Goal: Task Accomplishment & Management: Use online tool/utility

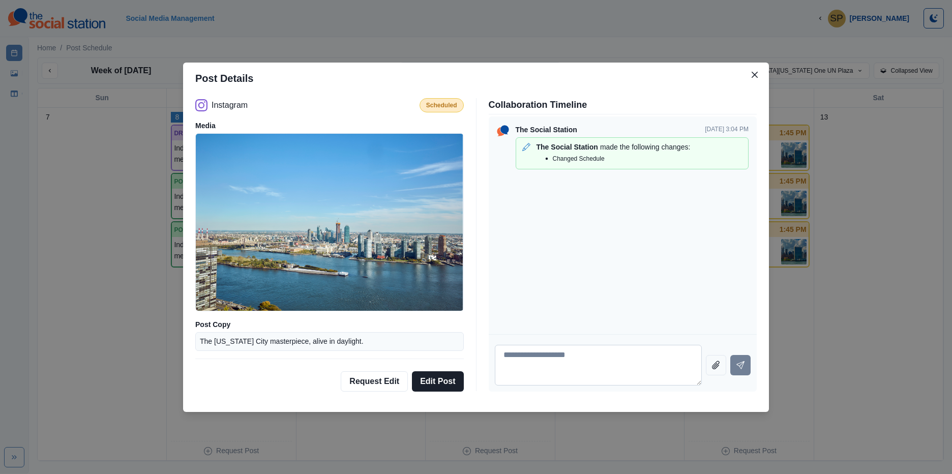
click at [642, 371] on textarea at bounding box center [598, 365] width 207 height 41
type textarea "**********"
click at [739, 372] on button "Send message" at bounding box center [740, 365] width 20 height 20
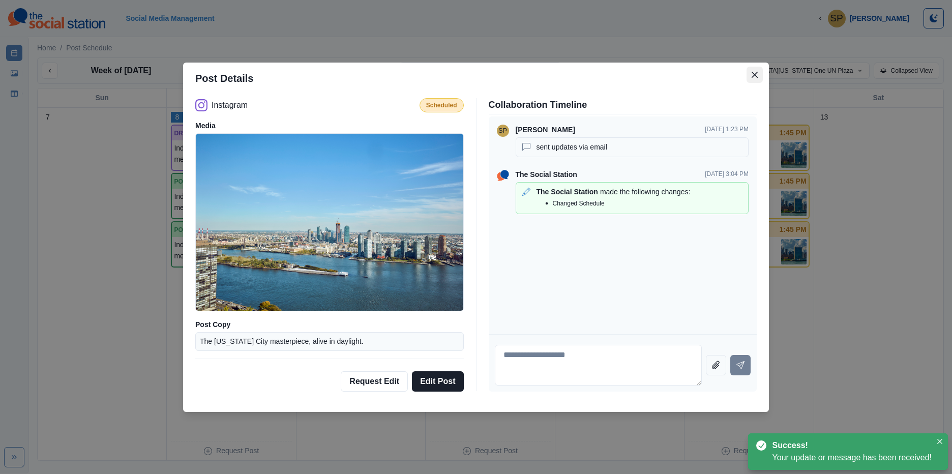
click at [748, 78] on button "Close" at bounding box center [755, 75] width 16 height 16
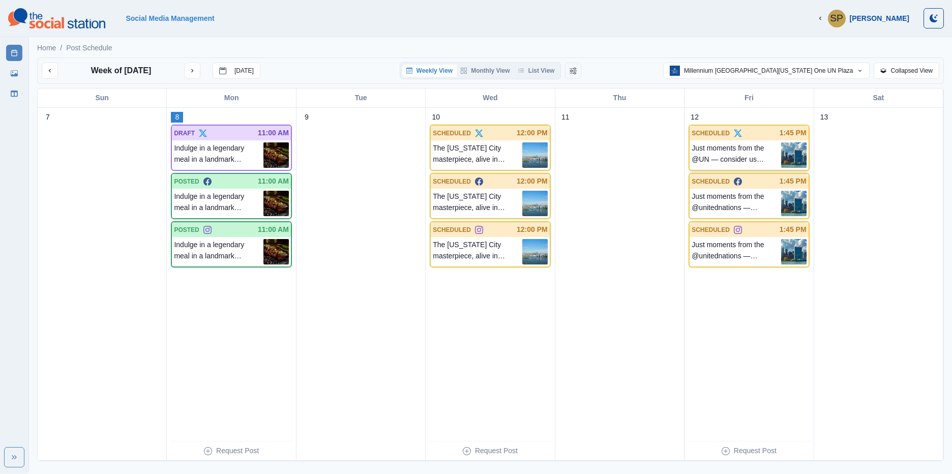
click at [721, 156] on p "Just moments from the @UN — consider us your headquarters for the headquarters.…" at bounding box center [736, 154] width 89 height 25
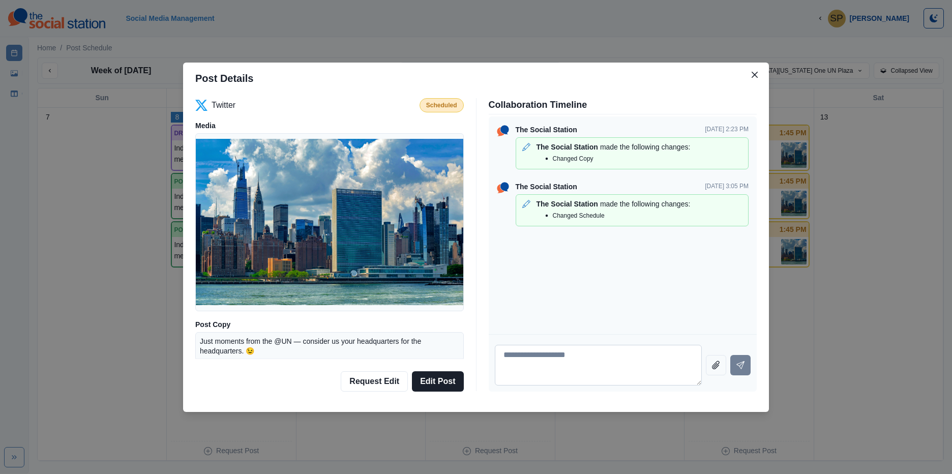
click at [547, 362] on textarea at bounding box center [598, 365] width 207 height 41
type textarea "**********"
click at [748, 364] on button "Send message" at bounding box center [740, 365] width 20 height 20
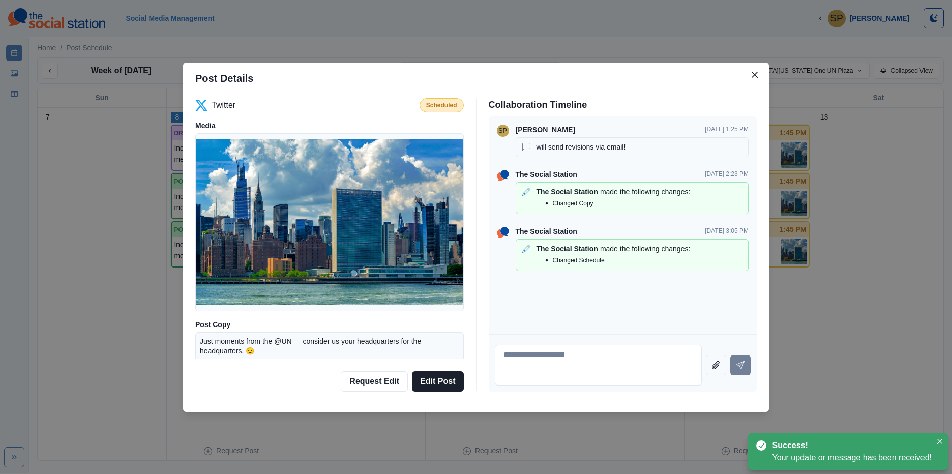
scroll to position [39, 0]
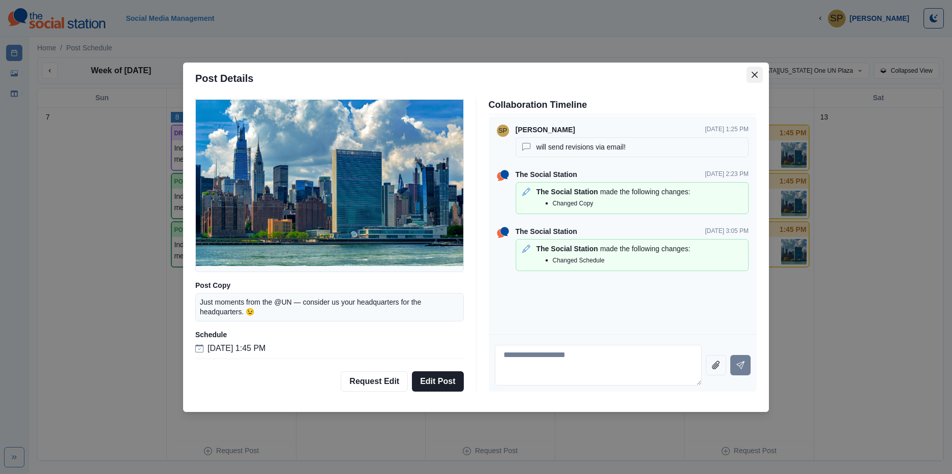
click at [753, 73] on icon "Close" at bounding box center [755, 74] width 6 height 6
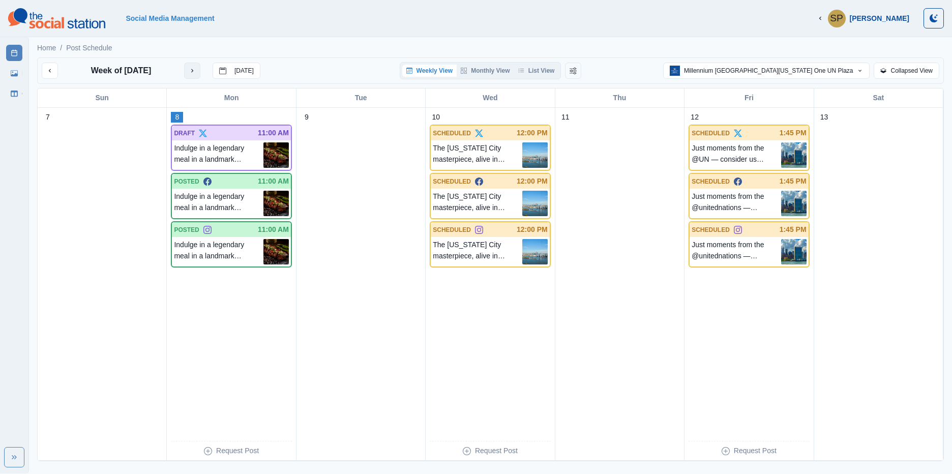
click at [200, 74] on button "next month" at bounding box center [192, 71] width 16 height 16
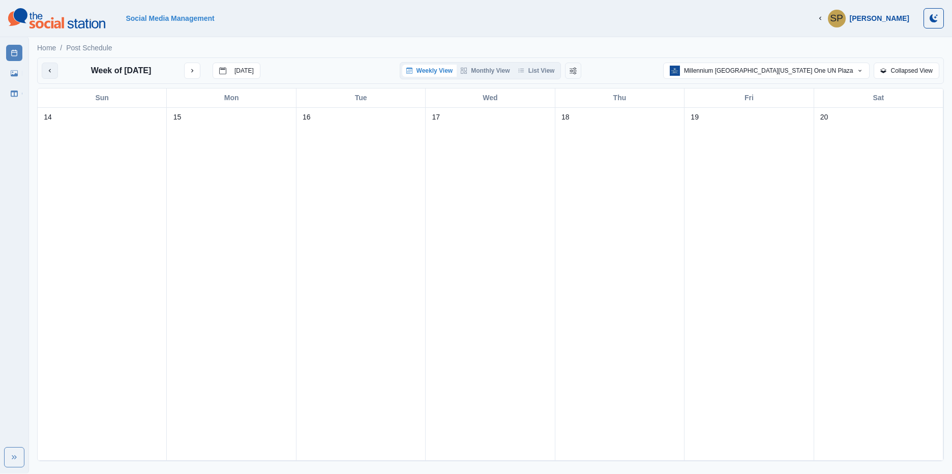
click at [53, 70] on icon "previous month" at bounding box center [49, 70] width 7 height 7
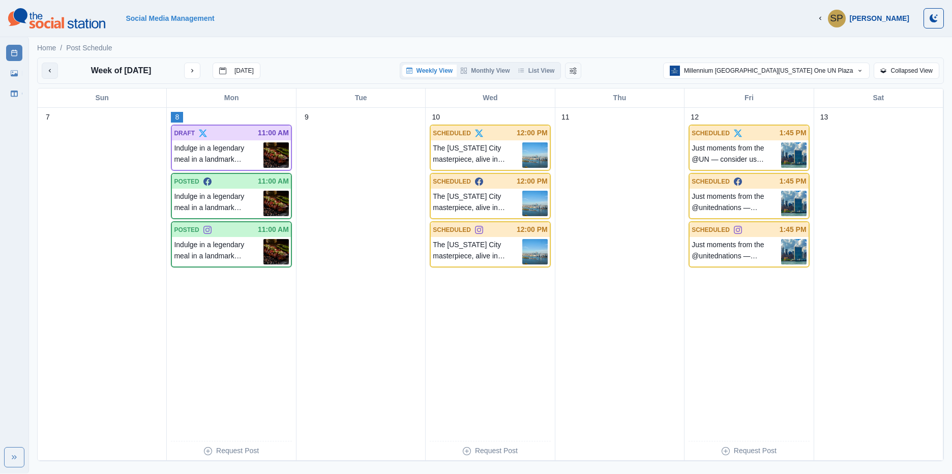
click at [48, 72] on icon "previous month" at bounding box center [49, 70] width 7 height 7
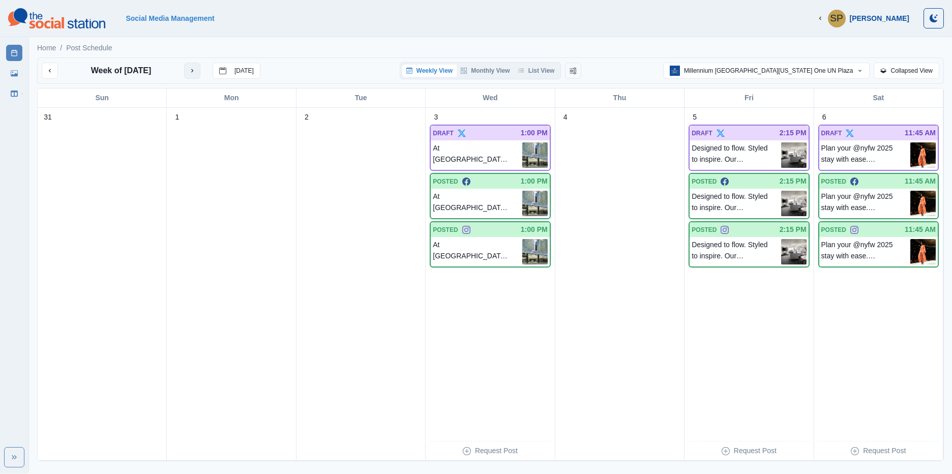
click at [193, 70] on icon "next month" at bounding box center [192, 70] width 7 height 7
